Goal: Information Seeking & Learning: Understand process/instructions

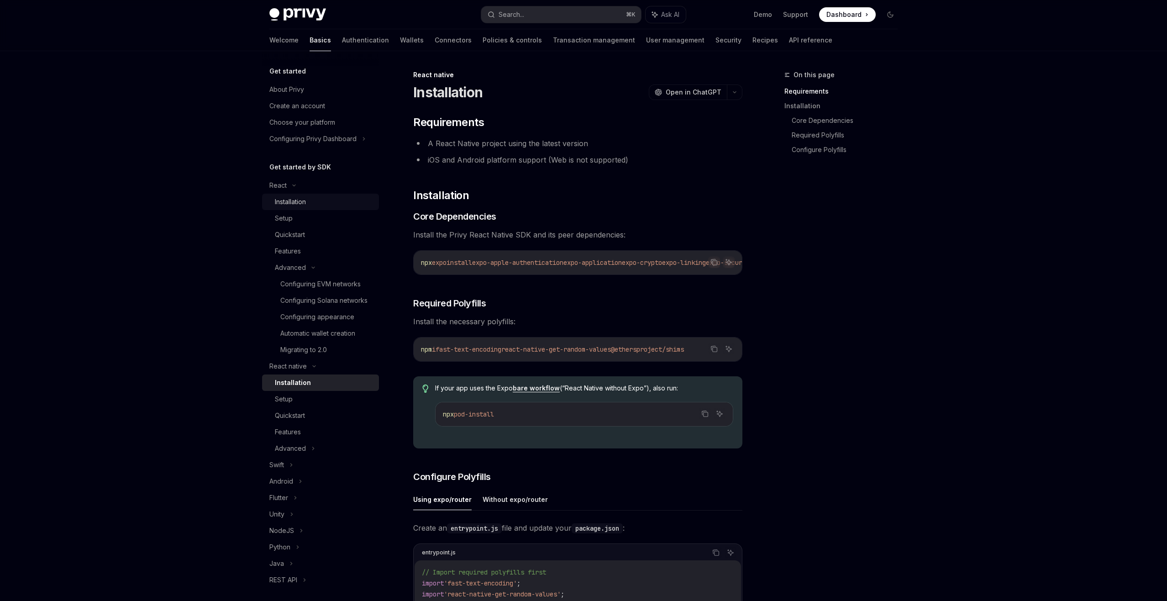
click at [336, 202] on div "Installation" at bounding box center [324, 201] width 99 height 11
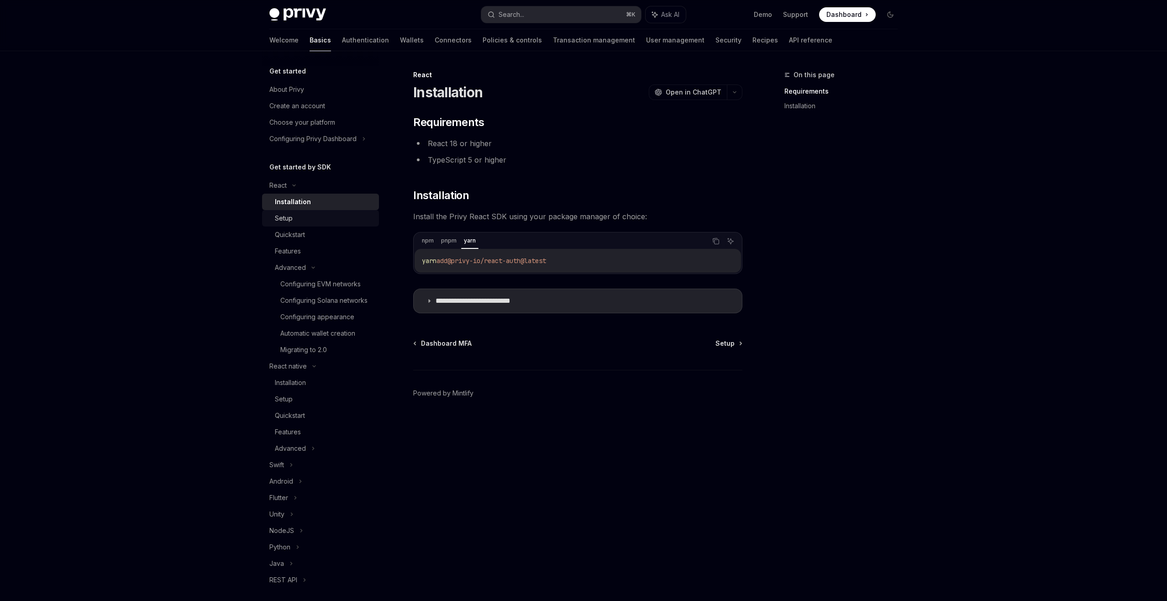
click at [331, 216] on div "Setup" at bounding box center [324, 218] width 99 height 11
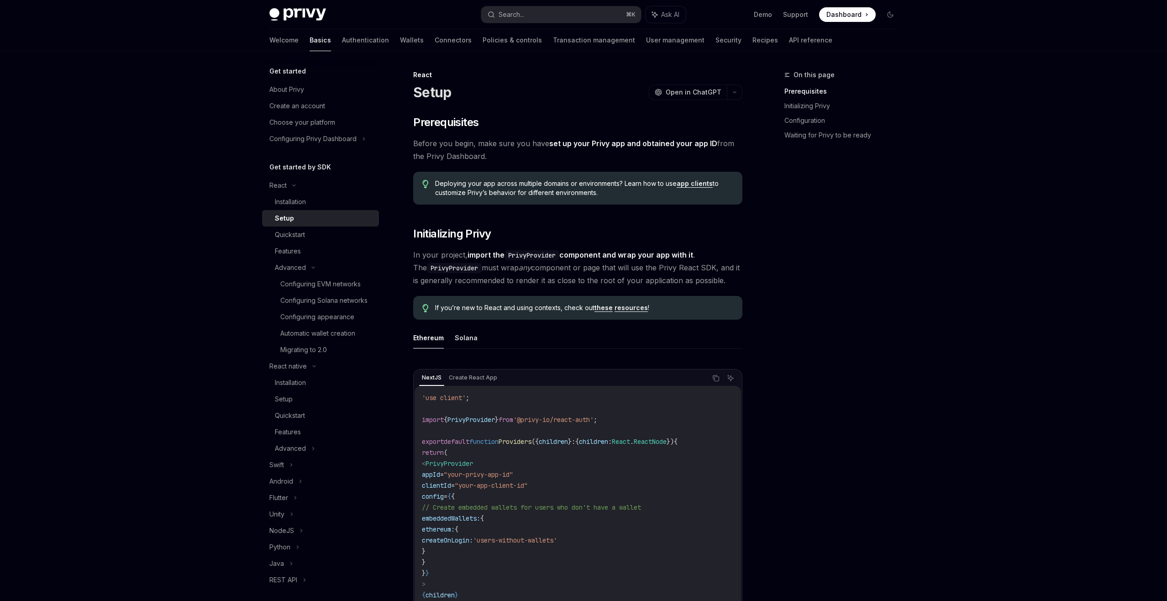
type textarea "*"
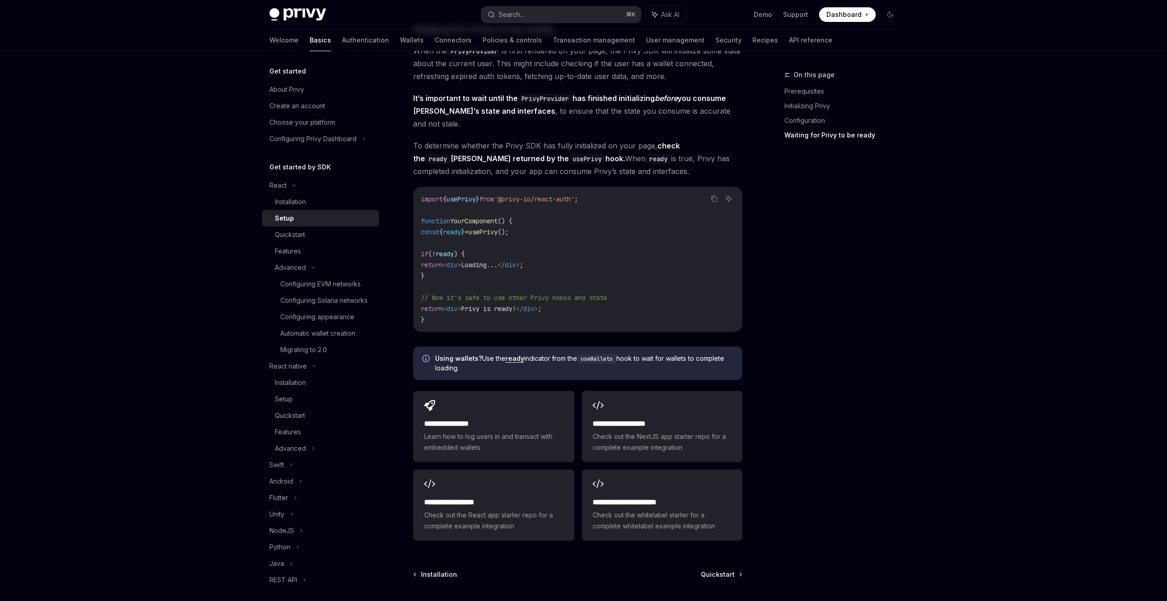
scroll to position [967, 0]
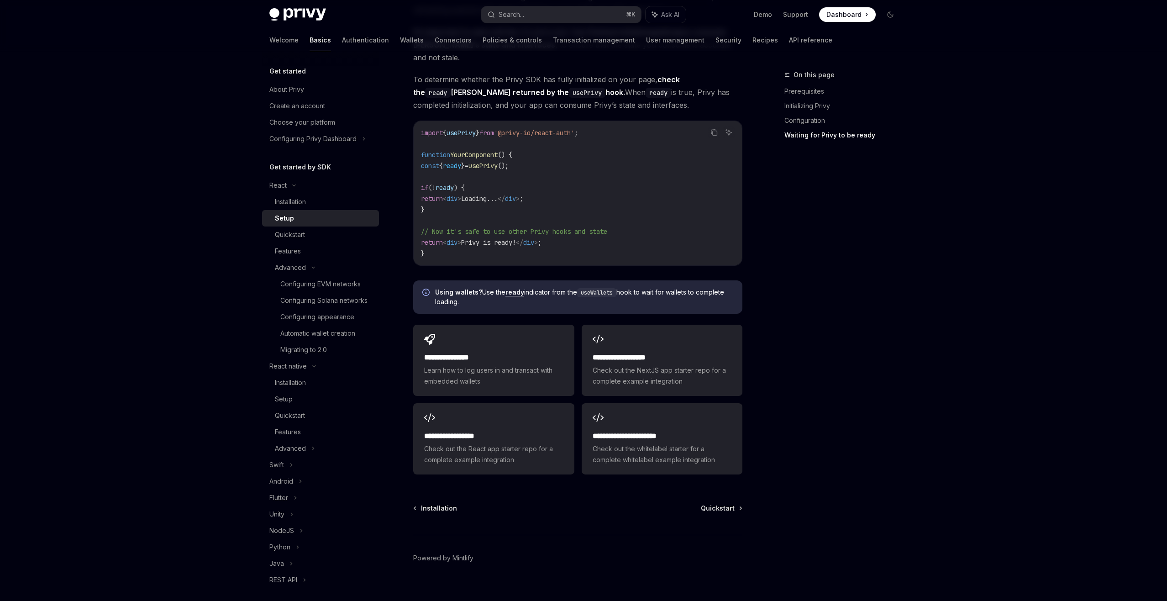
click at [532, 5] on div "Privy Docs home page Search... ⌘ K Ask AI Demo Support Dashboard Dashboard Sear…" at bounding box center [583, 14] width 628 height 29
click at [524, 13] on div "Search..." at bounding box center [512, 14] width 26 height 11
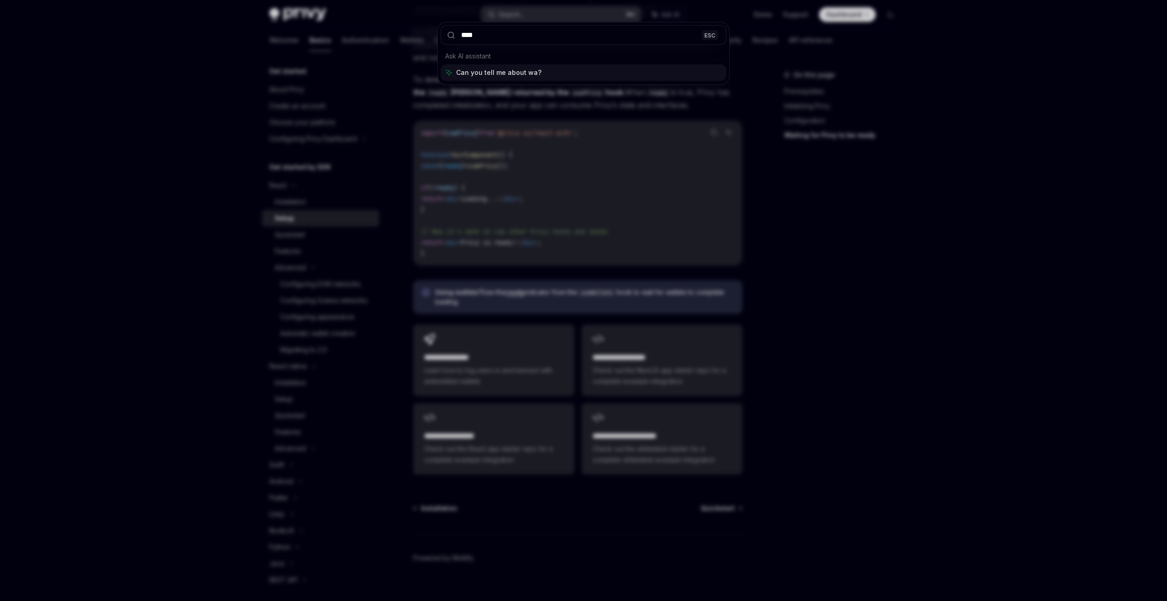
type input "*****"
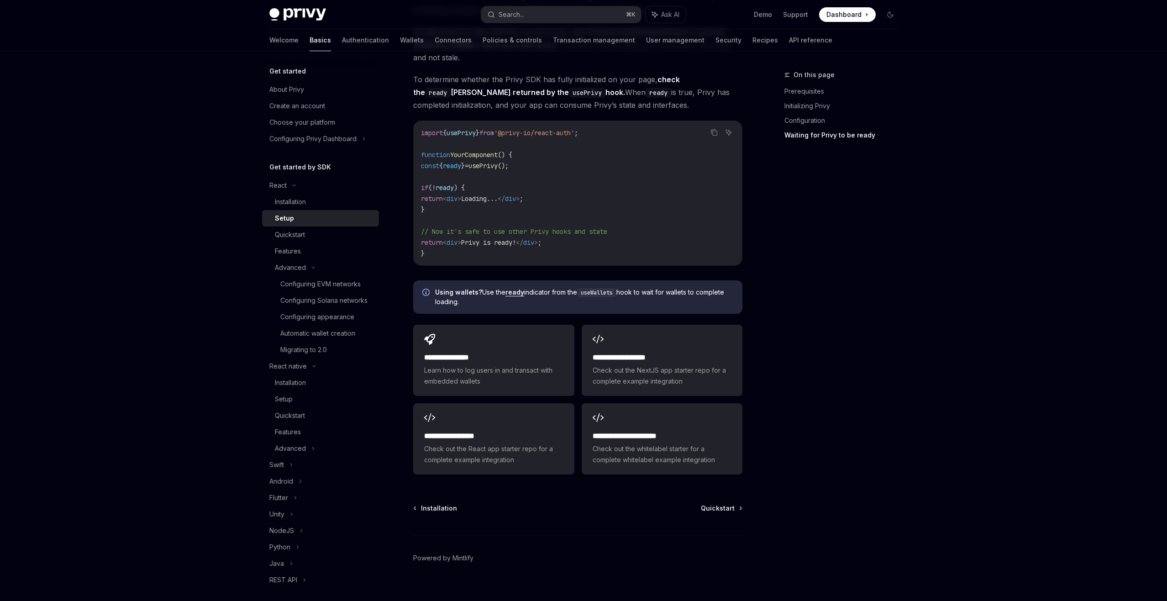
click at [531, 5] on div "Privy Docs home page Search... ⌘ K Ask AI Demo Support Dashboard Dashboard Sear…" at bounding box center [583, 14] width 628 height 29
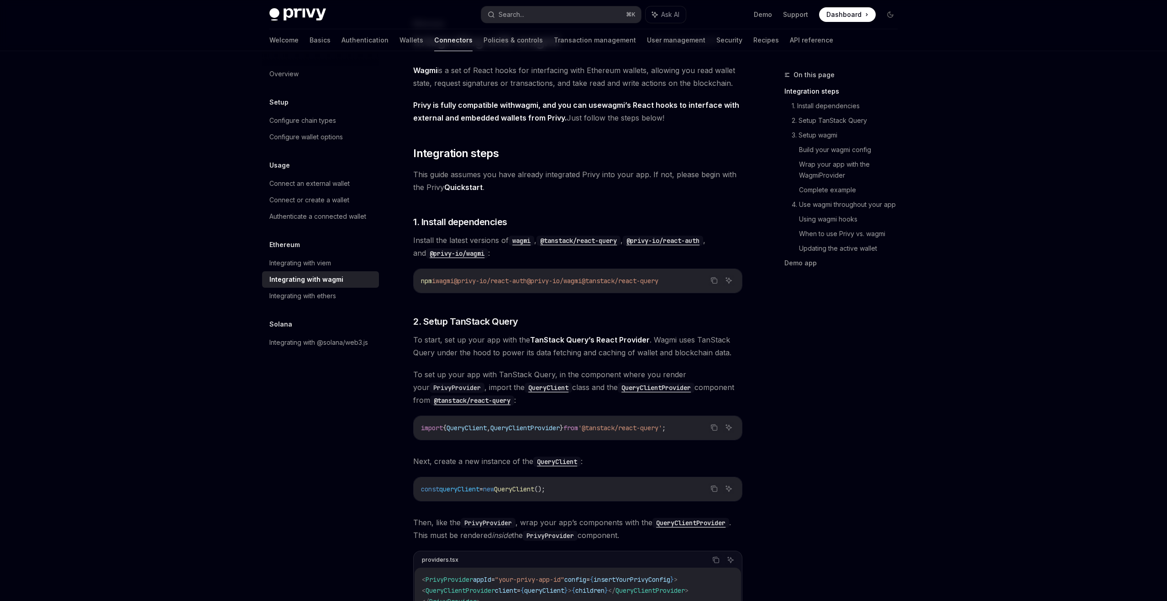
click at [531, 14] on button "Search... ⌘ K" at bounding box center [561, 14] width 160 height 16
type textarea "*"
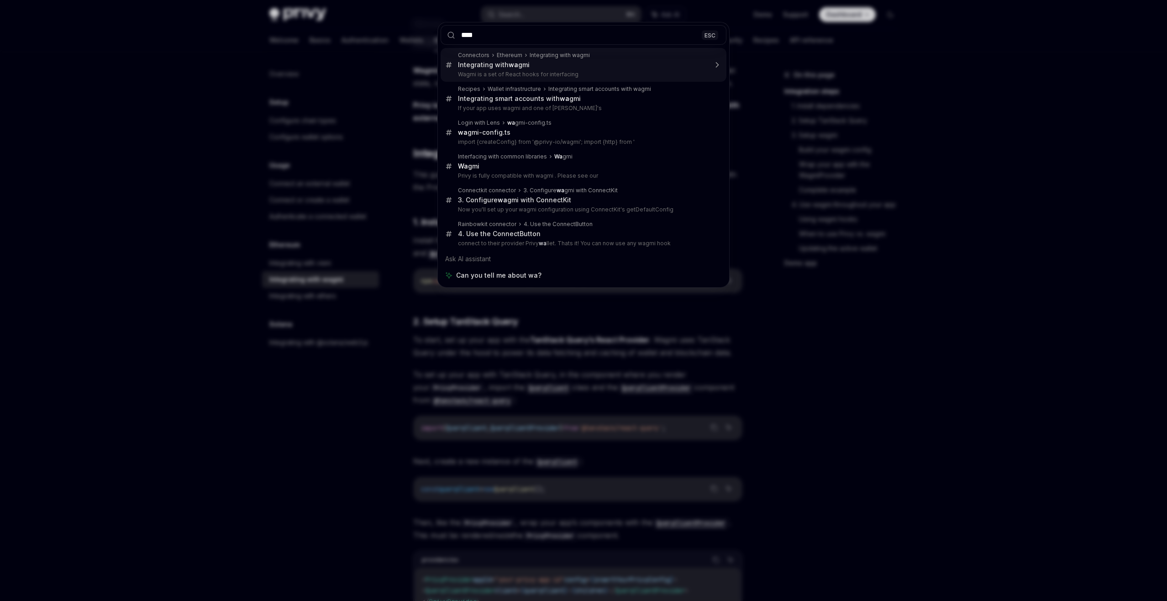
type input "*****"
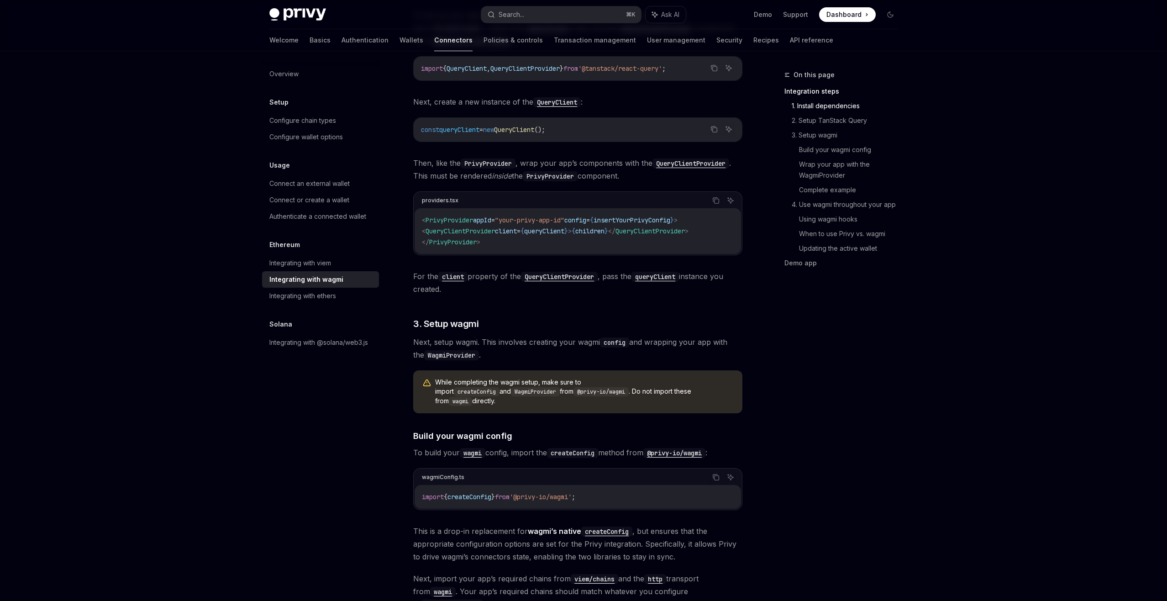
scroll to position [433, 0]
